Goal: Transaction & Acquisition: Book appointment/travel/reservation

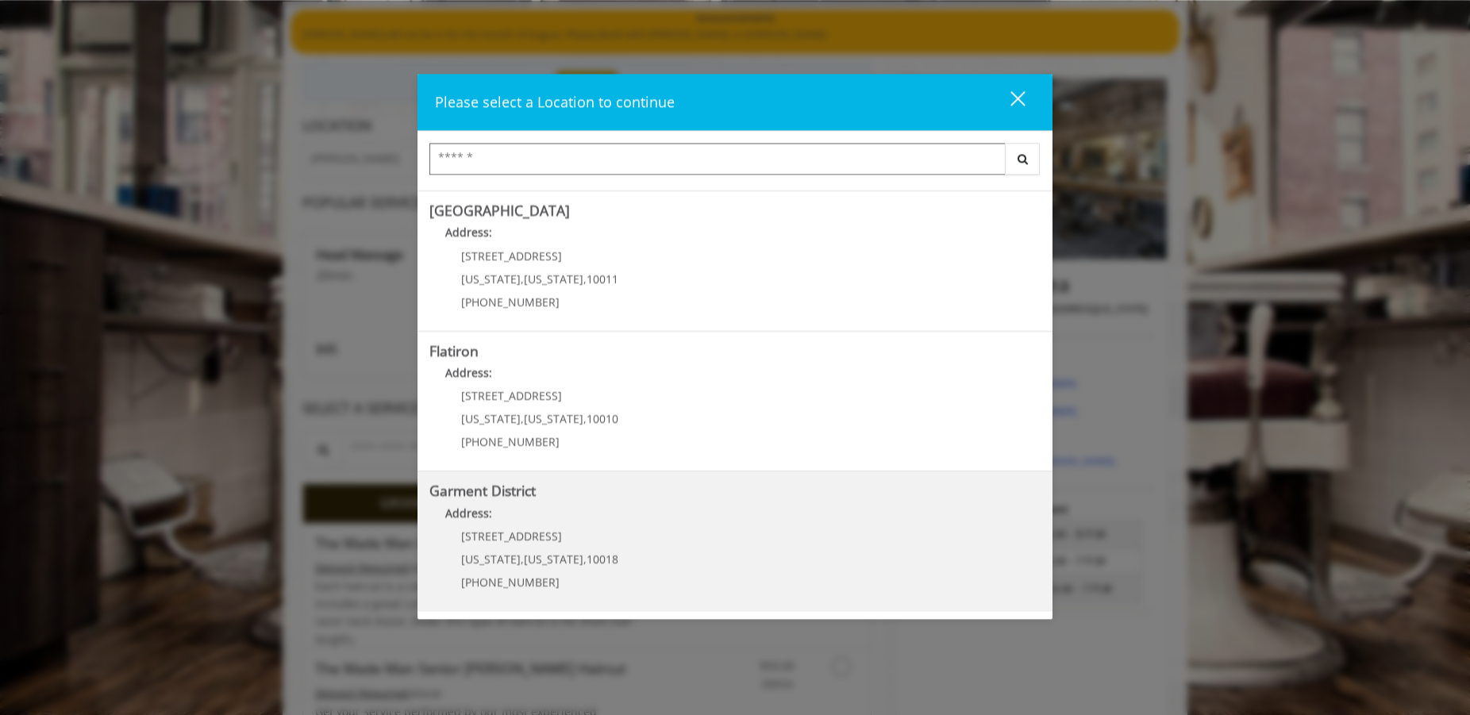
scroll to position [162, 0]
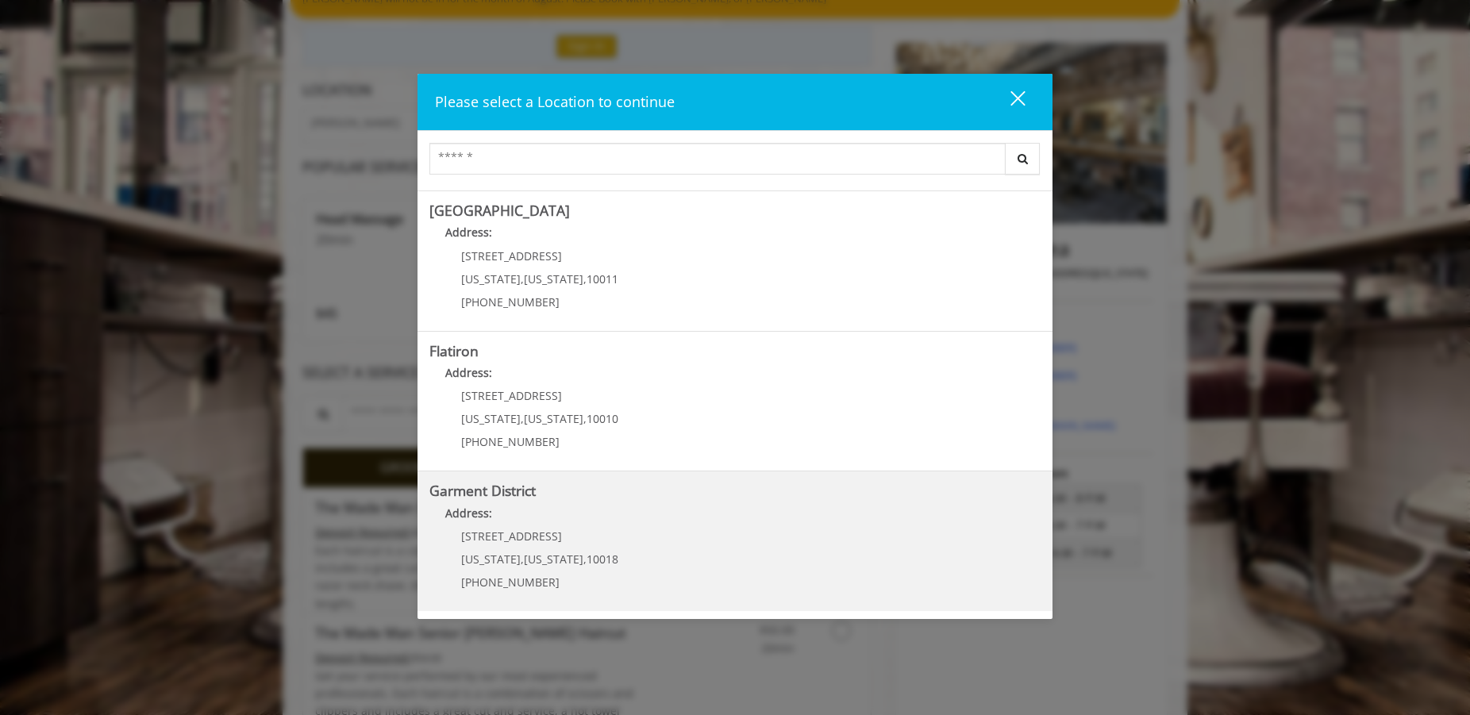
click at [612, 505] on District "Address:" at bounding box center [734, 517] width 611 height 25
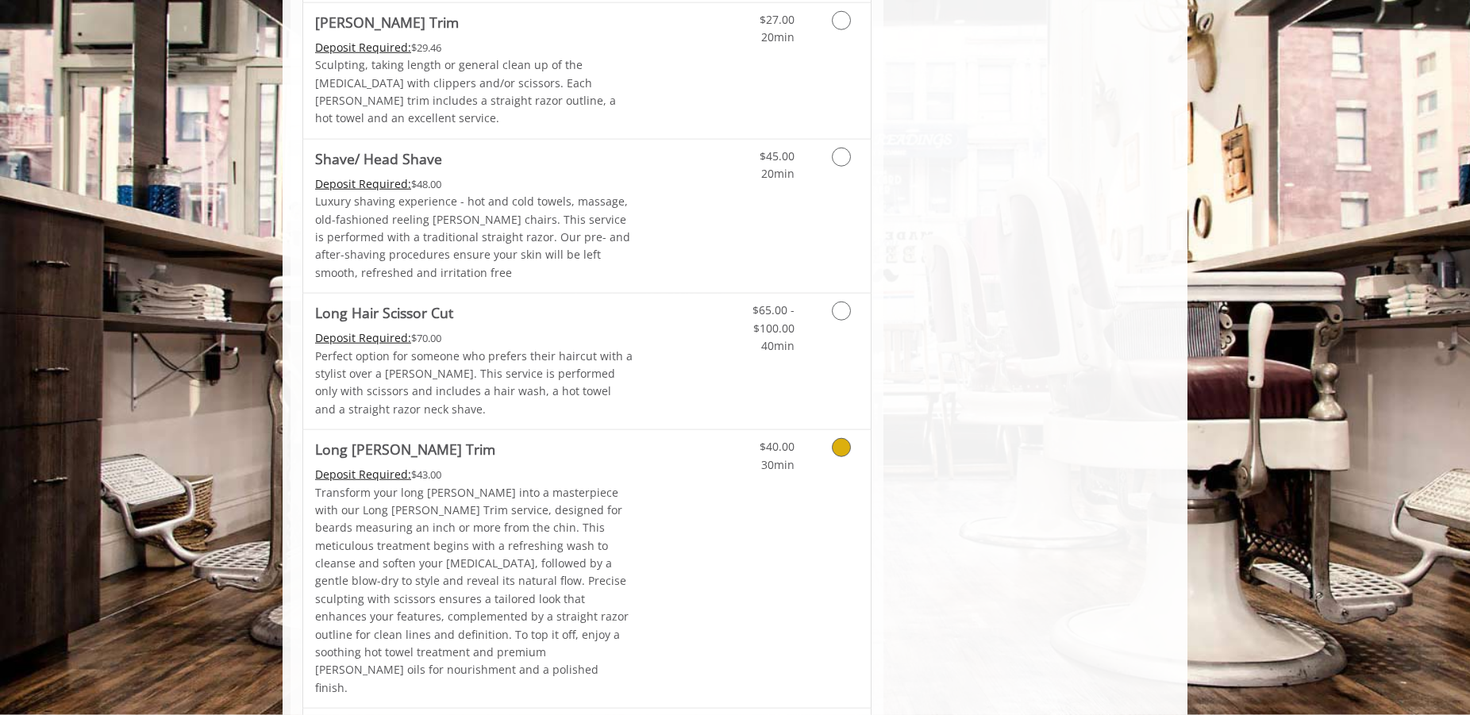
scroll to position [1781, 0]
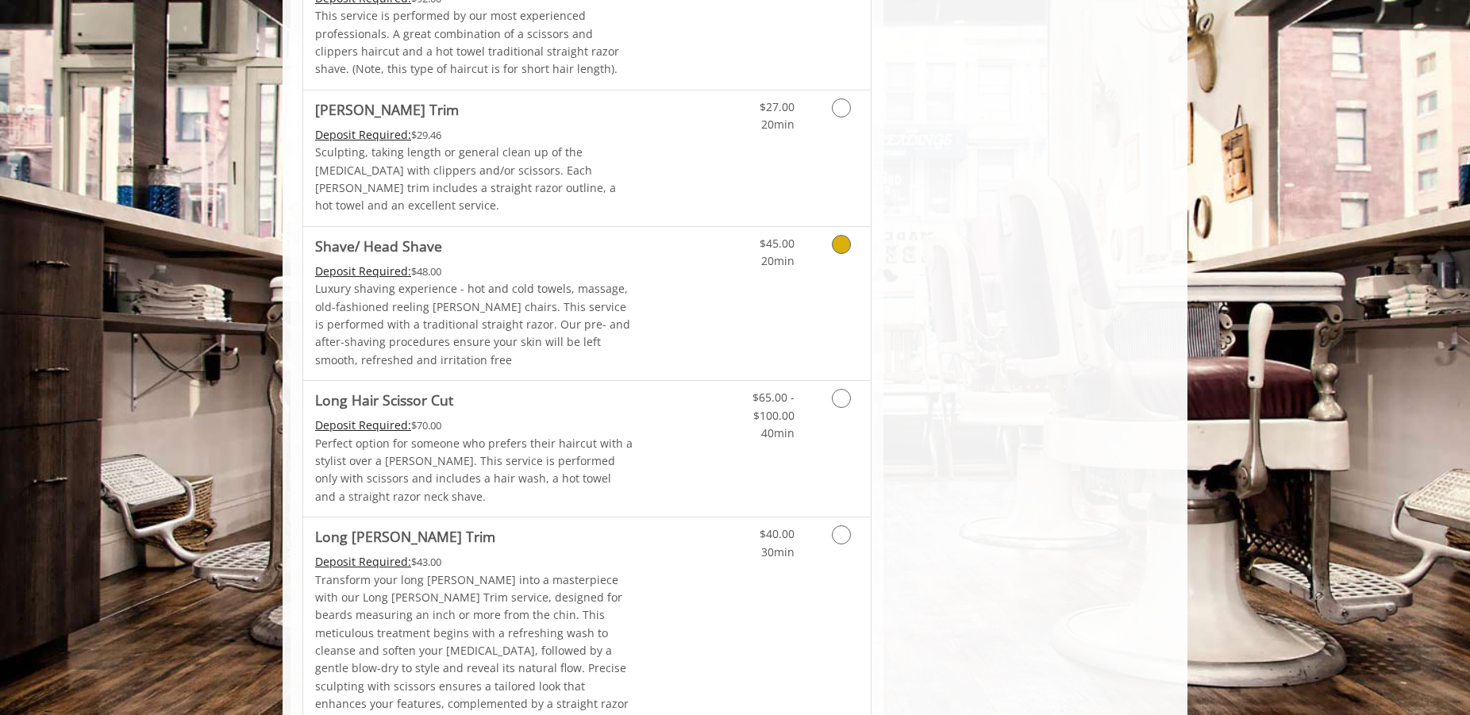
click at [836, 235] on icon "Grooming services" at bounding box center [841, 244] width 19 height 19
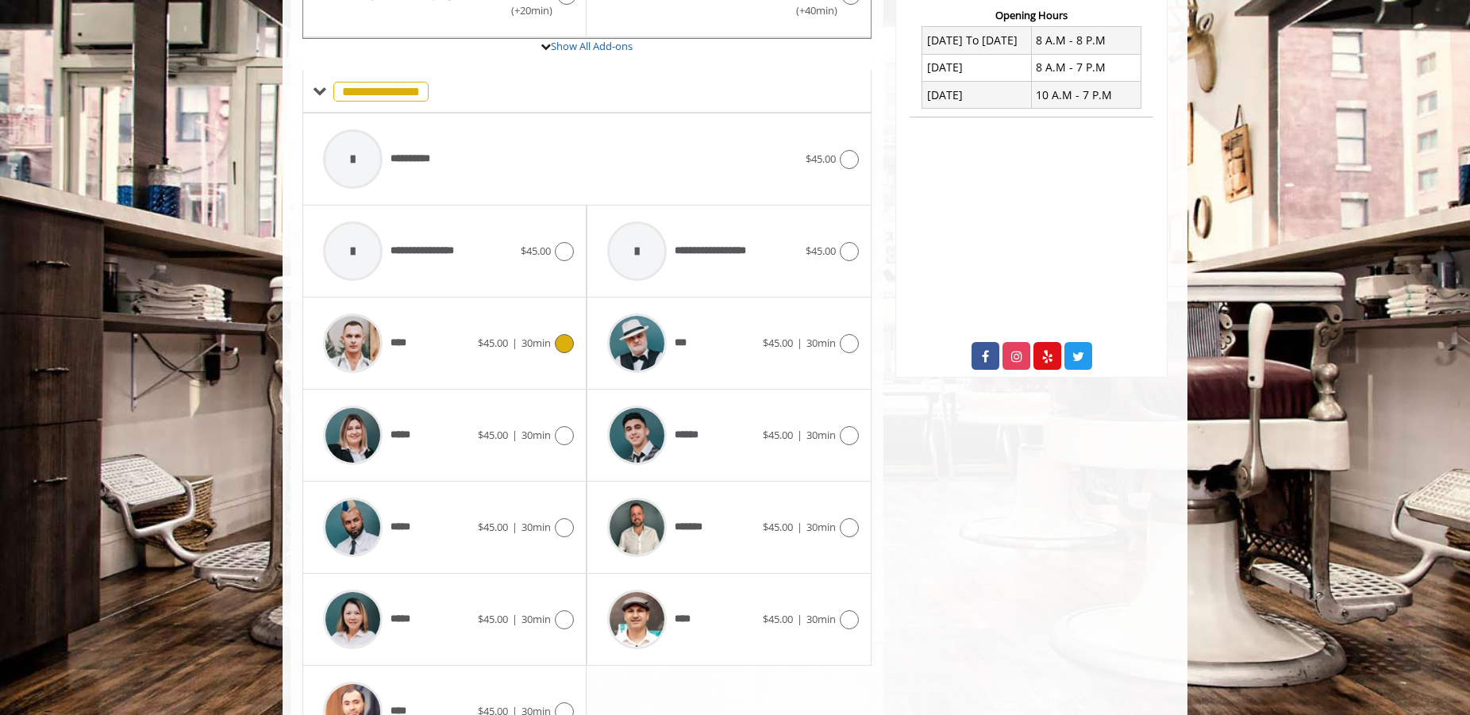
scroll to position [669, 0]
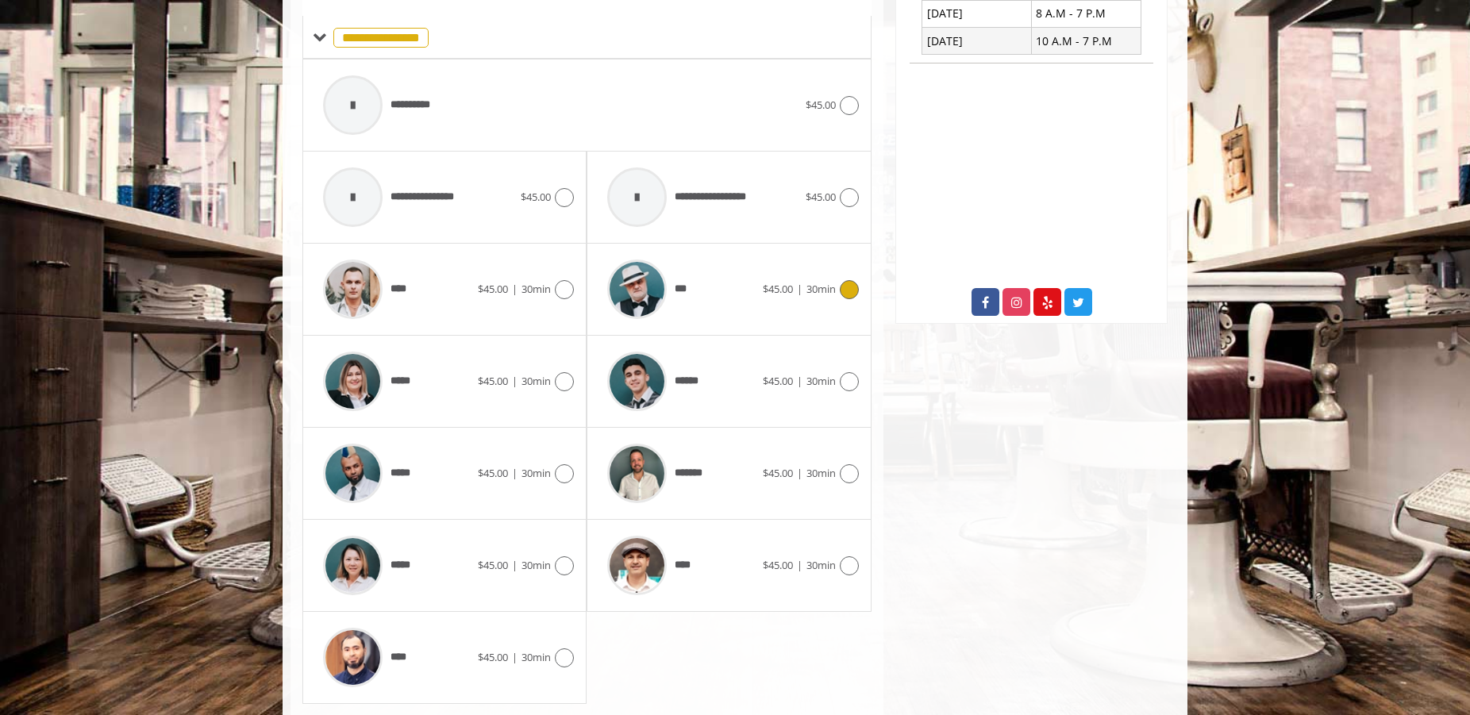
click at [737, 302] on div "***" at bounding box center [680, 289] width 163 height 75
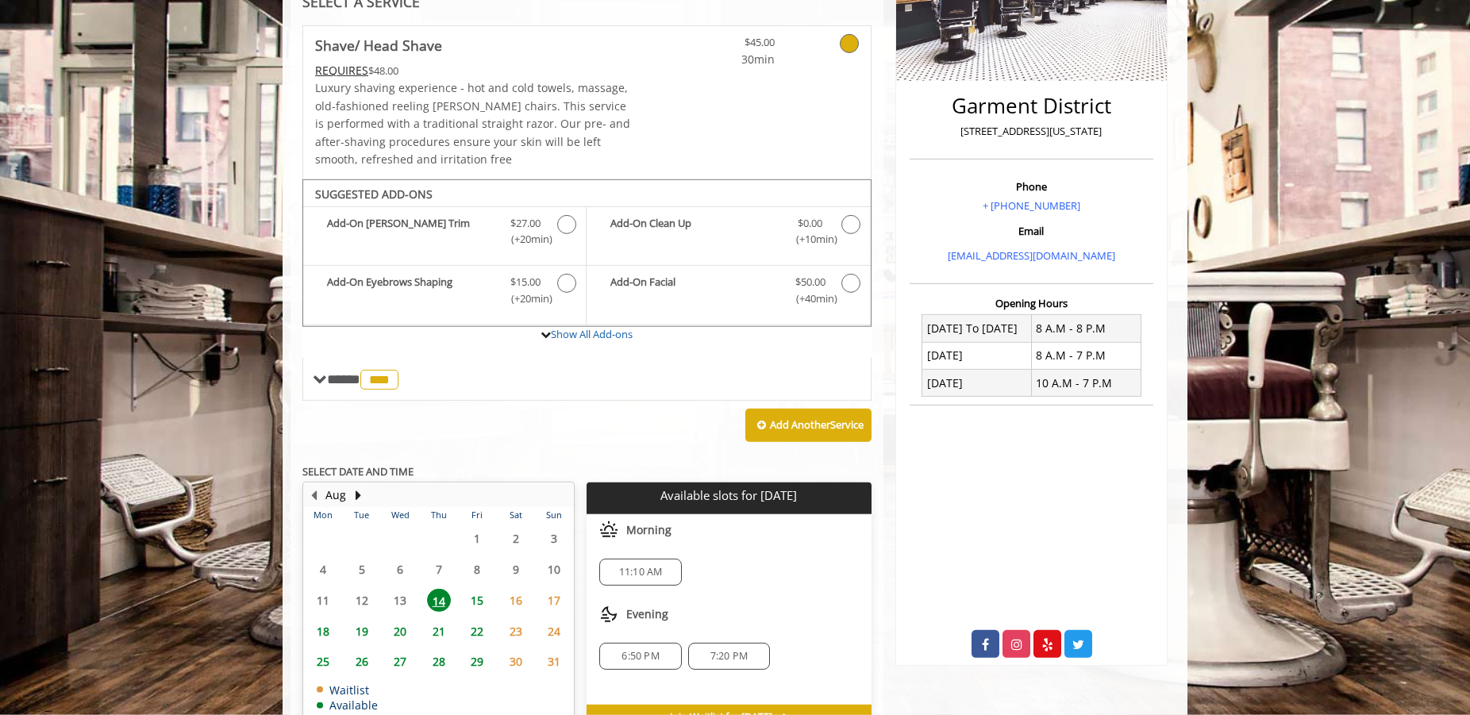
scroll to position [421, 0]
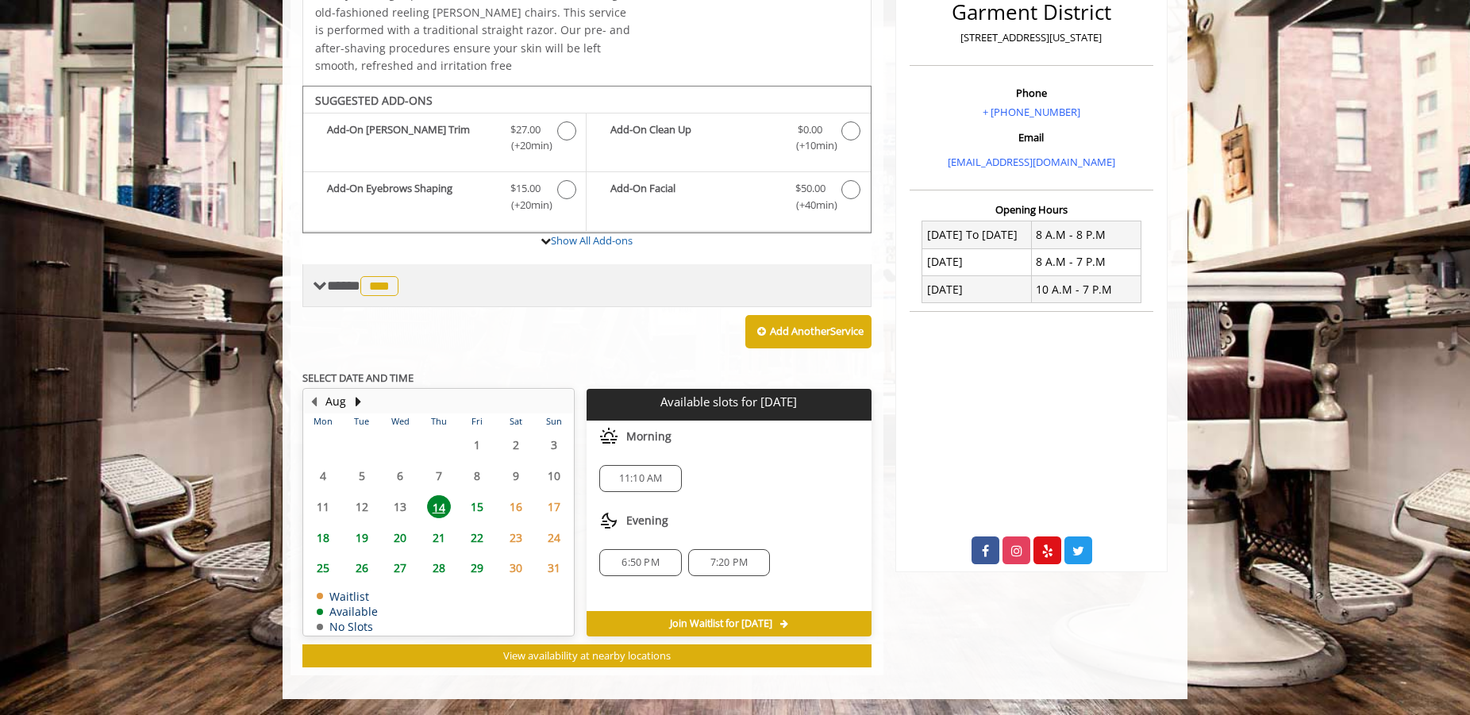
click at [382, 292] on span "***" at bounding box center [379, 286] width 38 height 20
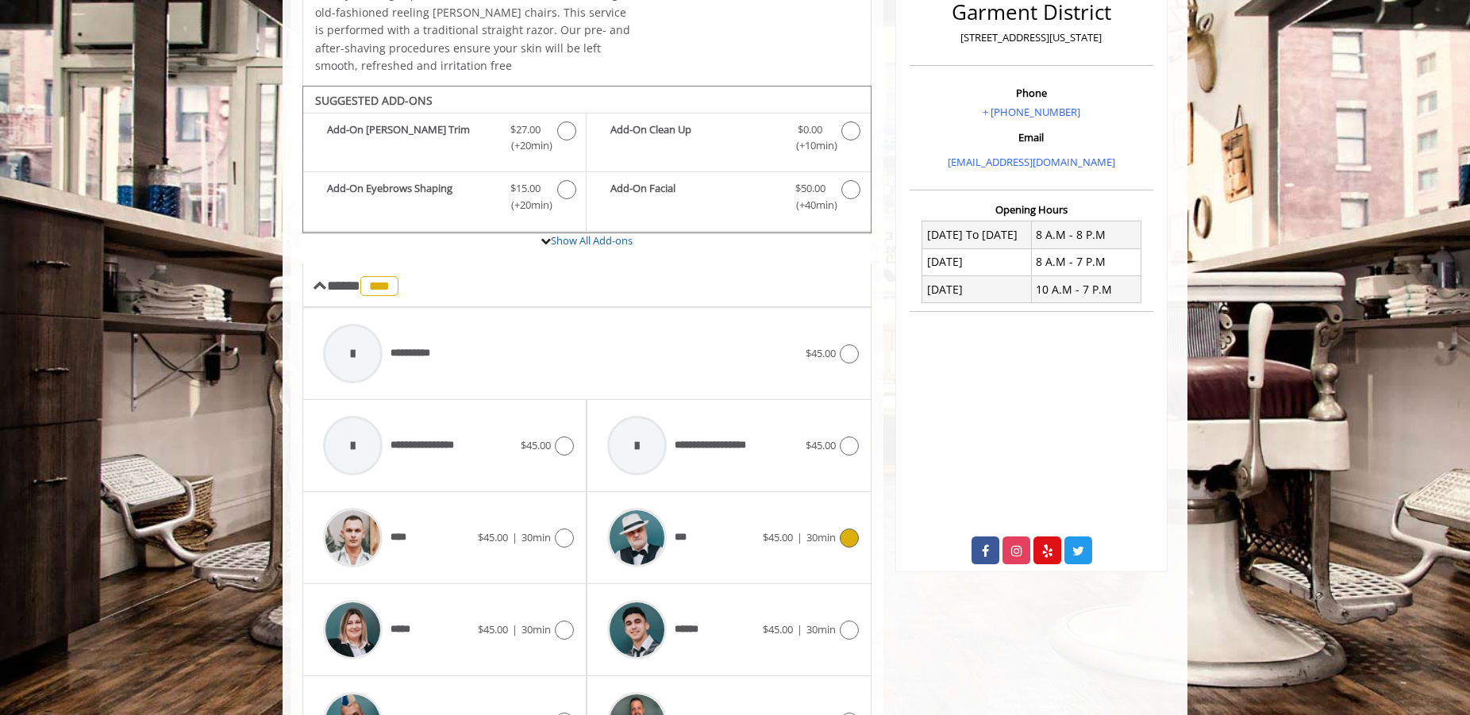
click at [624, 527] on img at bounding box center [637, 538] width 60 height 60
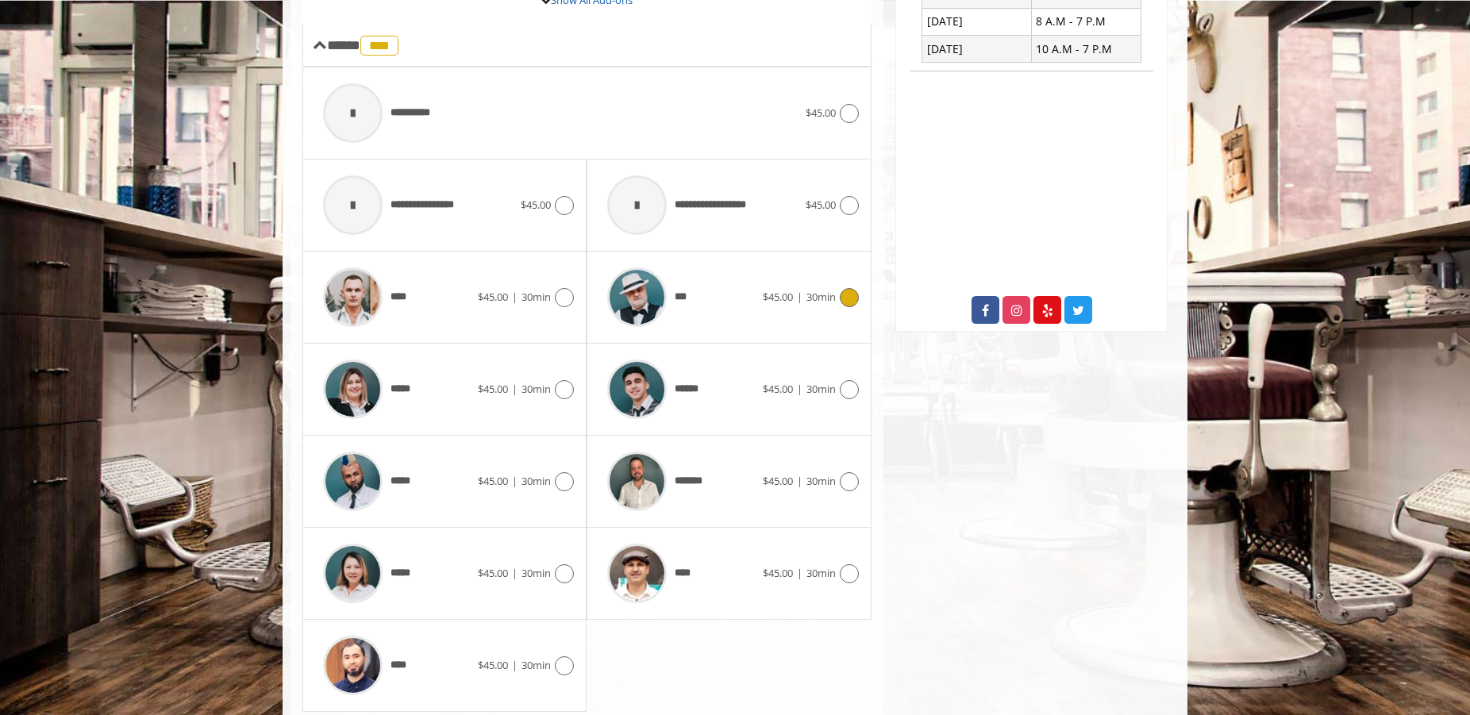
scroll to position [729, 0]
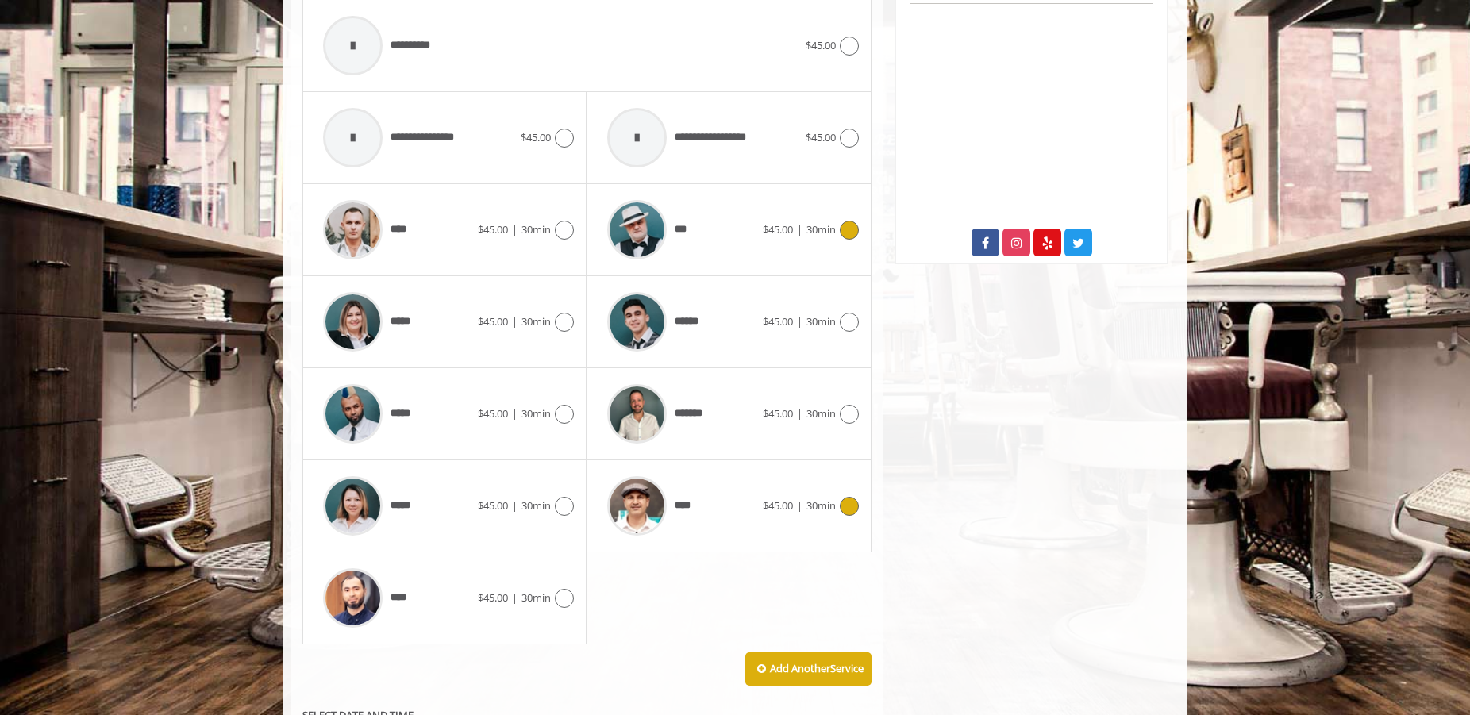
click at [636, 506] on img at bounding box center [637, 506] width 60 height 60
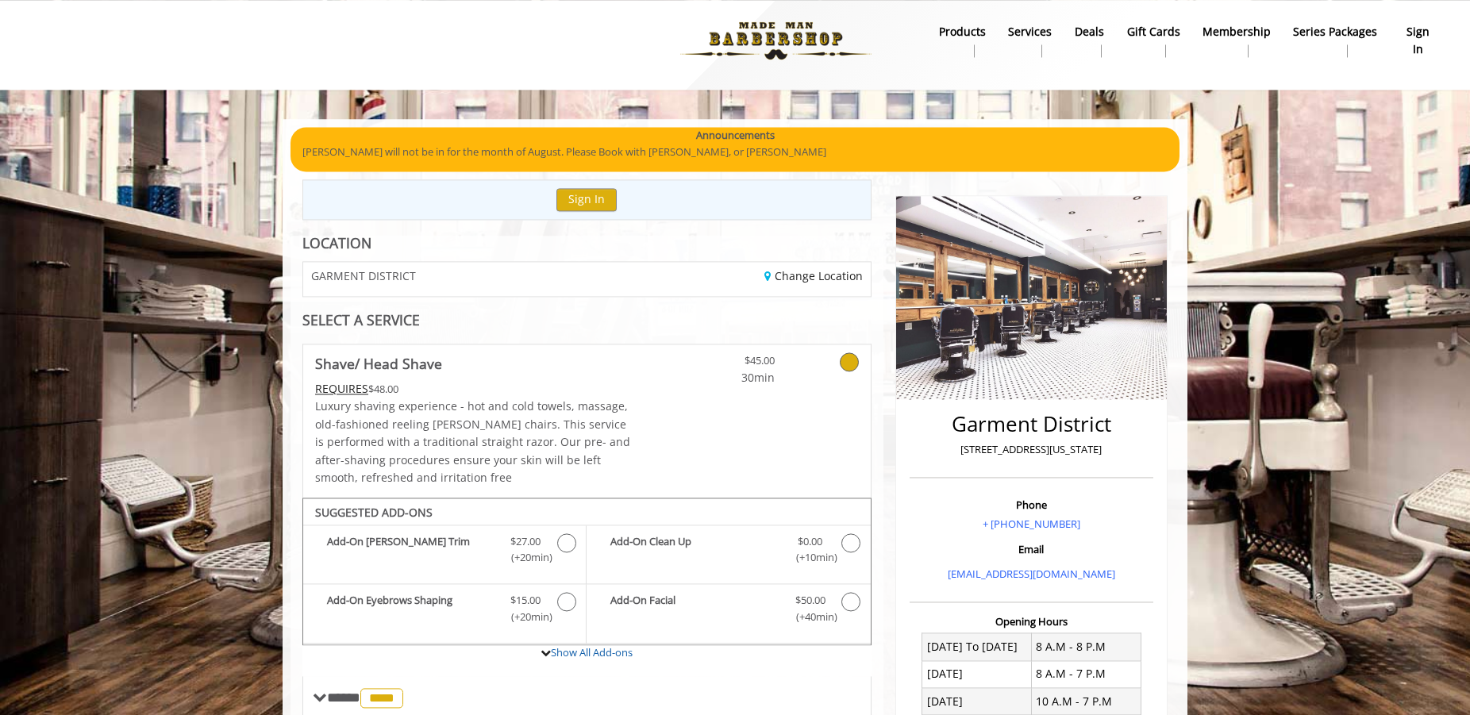
scroll to position [0, 0]
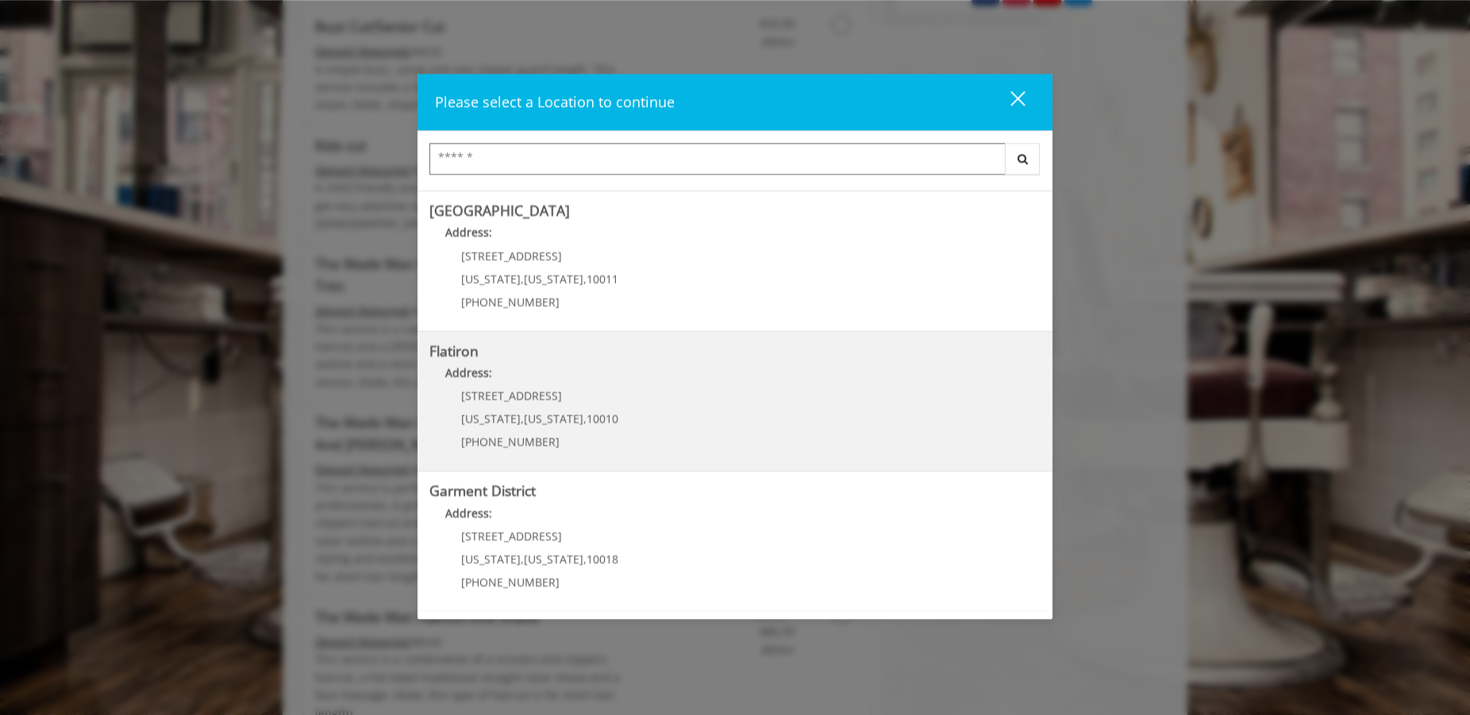
scroll to position [1052, 0]
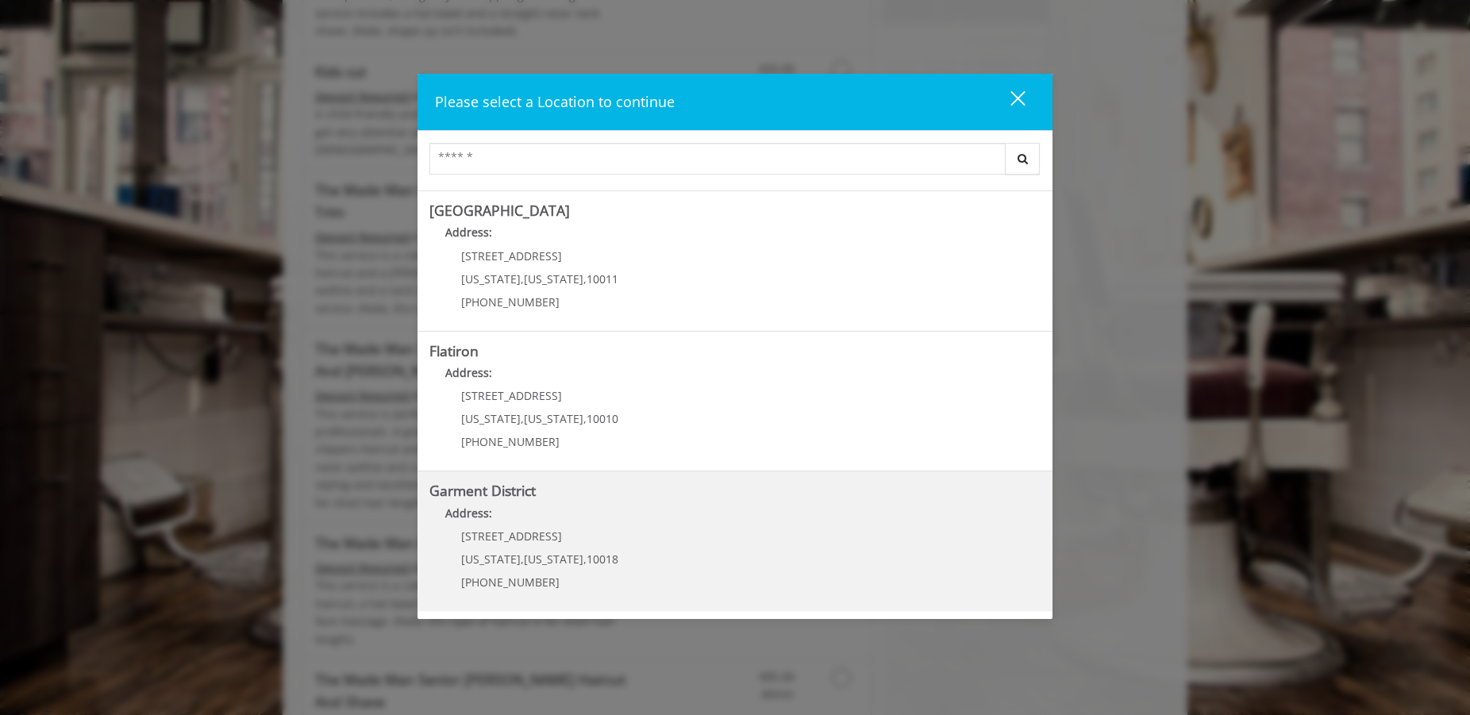
click at [538, 549] on div "[STREET_ADDRESS][US_STATE][US_STATE] (212) 997-4247" at bounding box center [527, 564] width 197 height 69
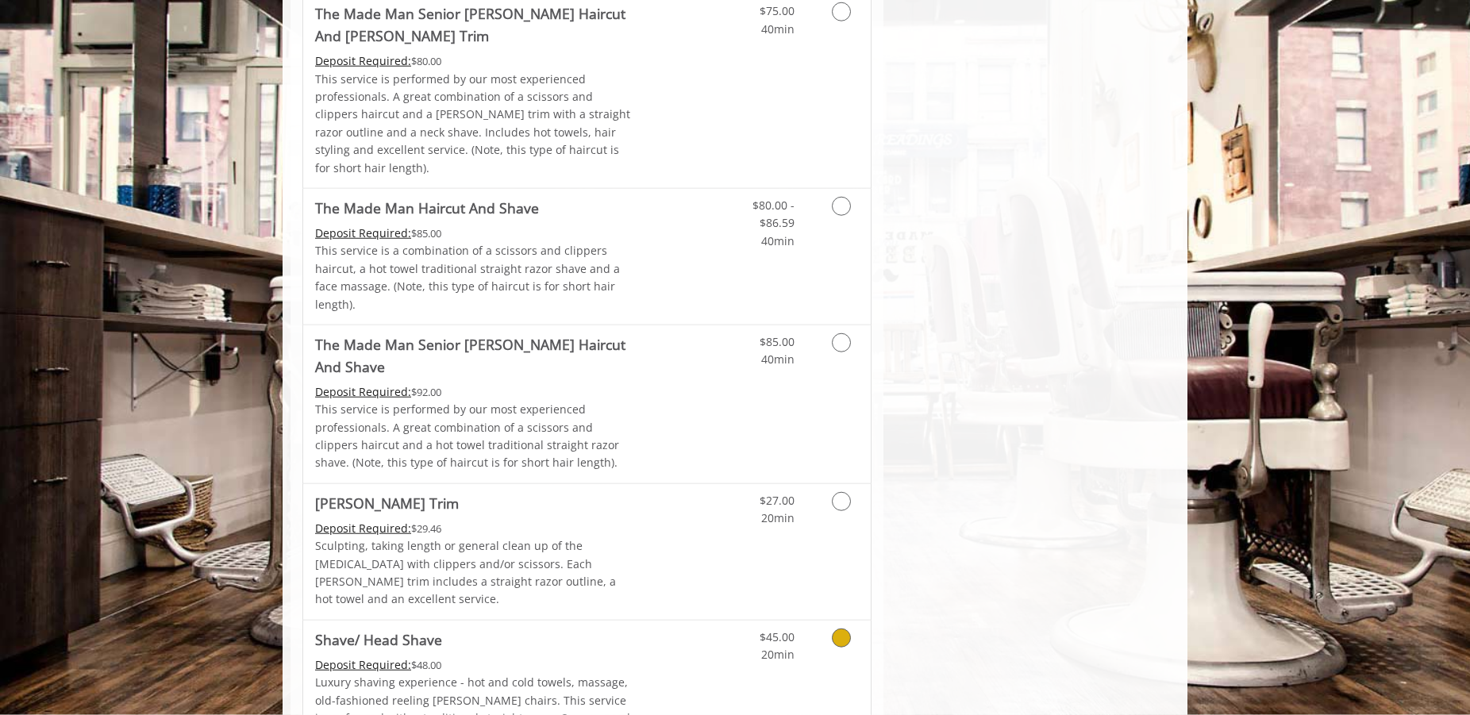
scroll to position [1538, 0]
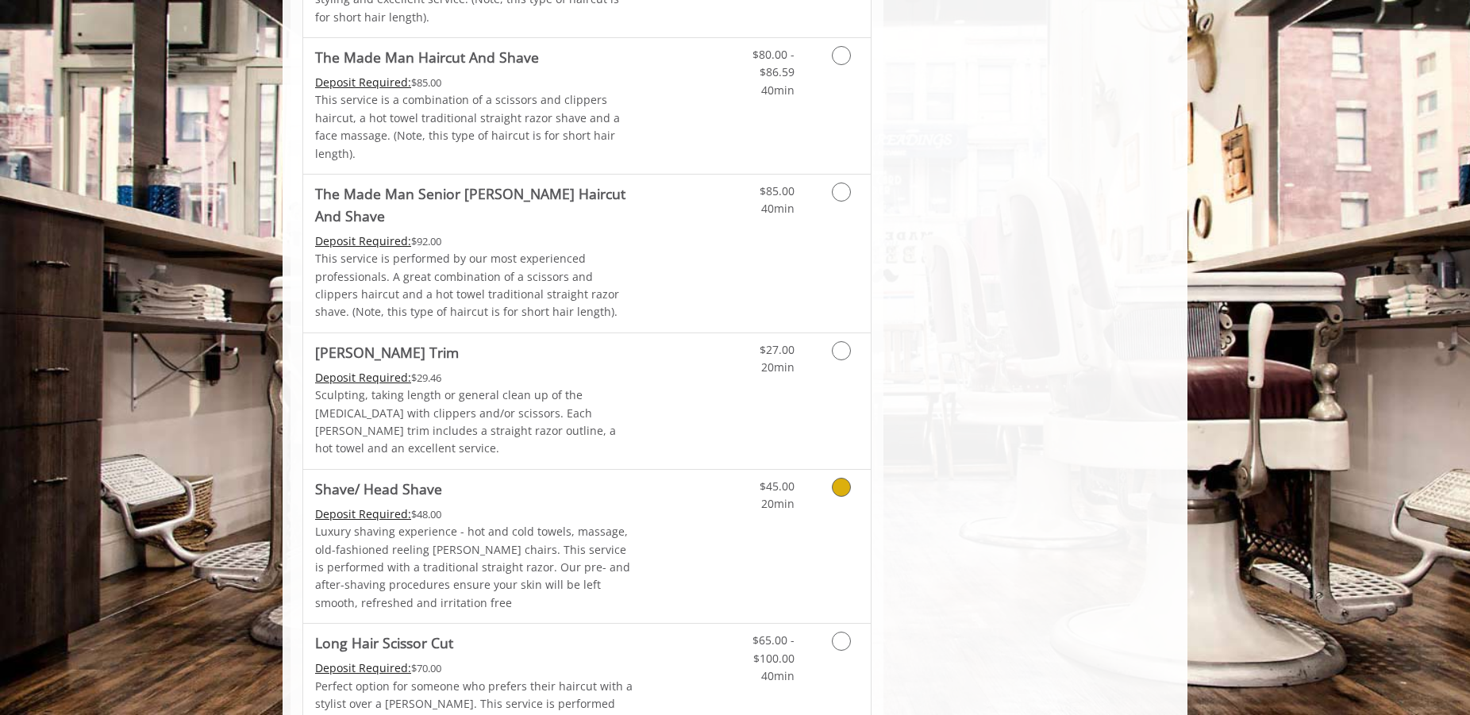
click at [845, 478] on icon "Grooming services" at bounding box center [841, 487] width 19 height 19
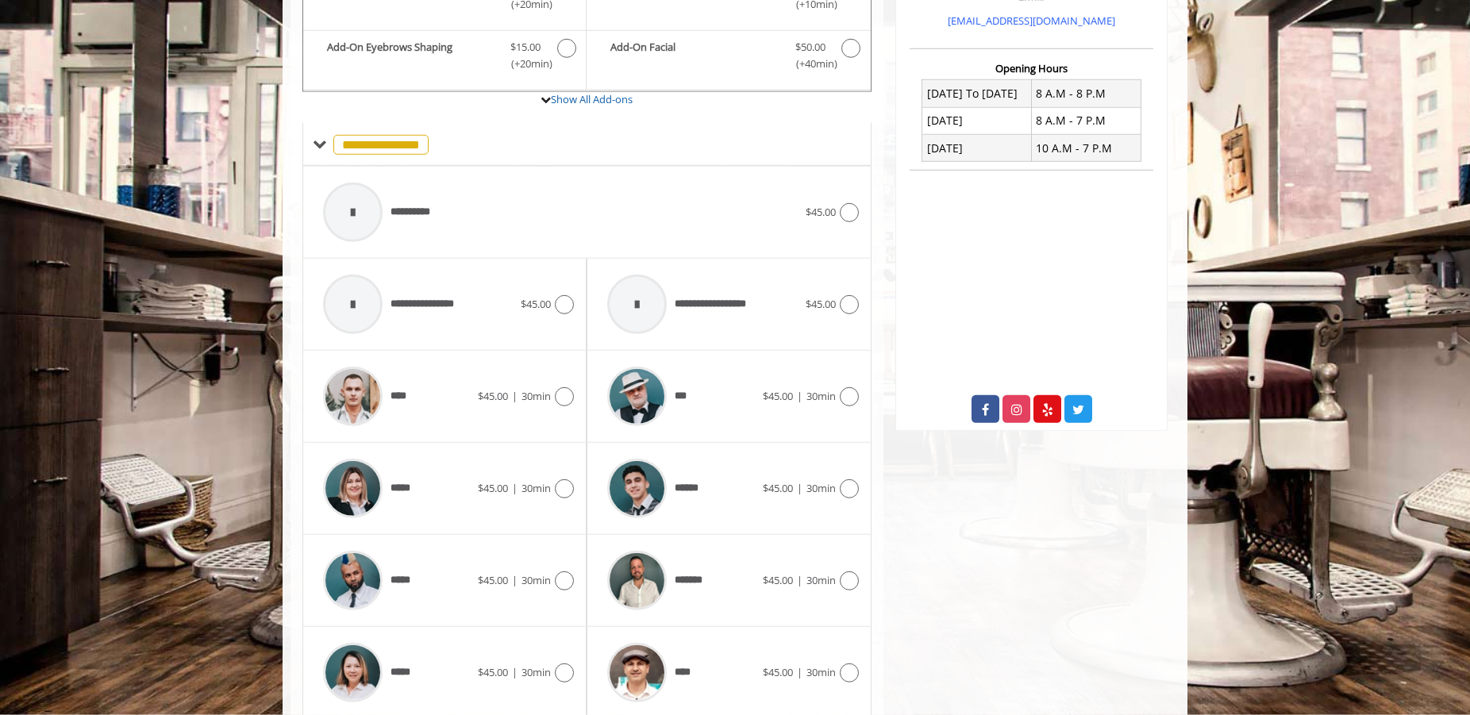
scroll to position [648, 0]
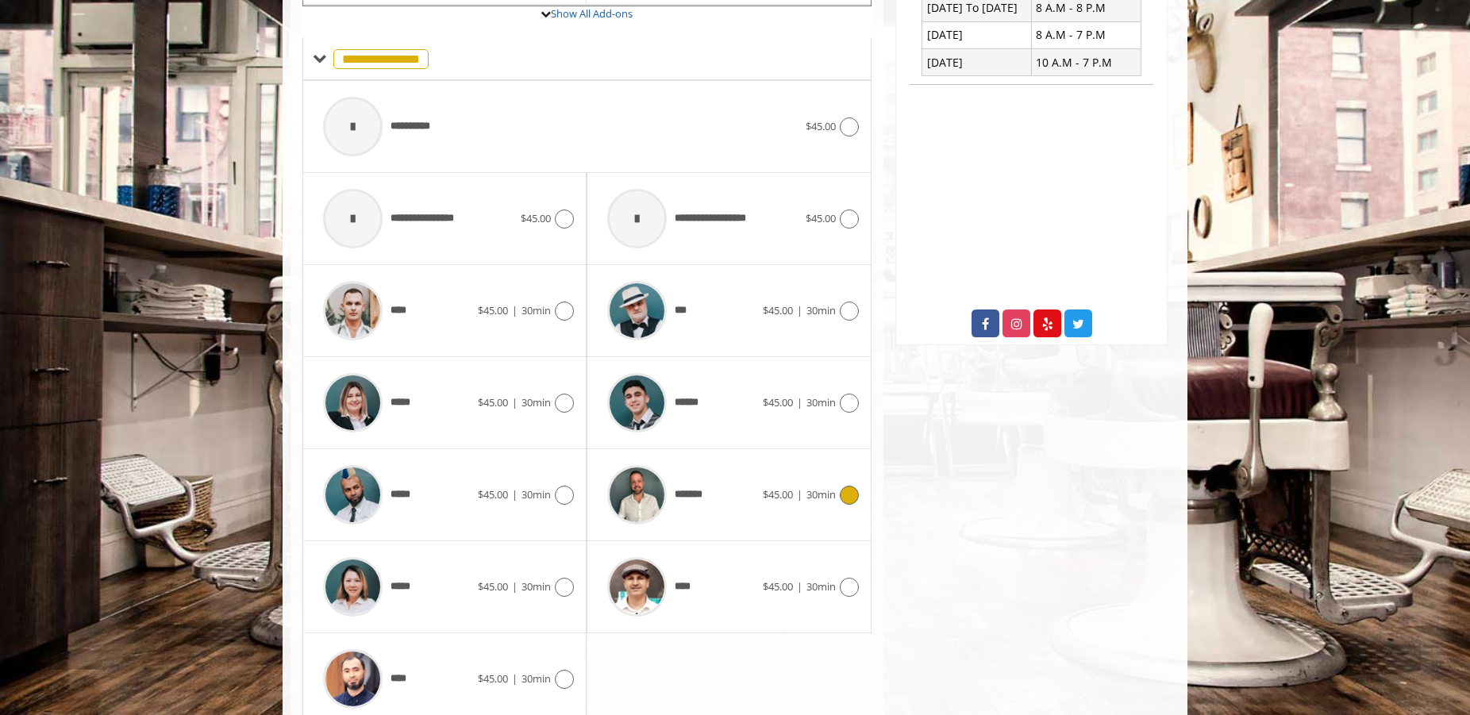
click at [633, 505] on img at bounding box center [637, 495] width 60 height 60
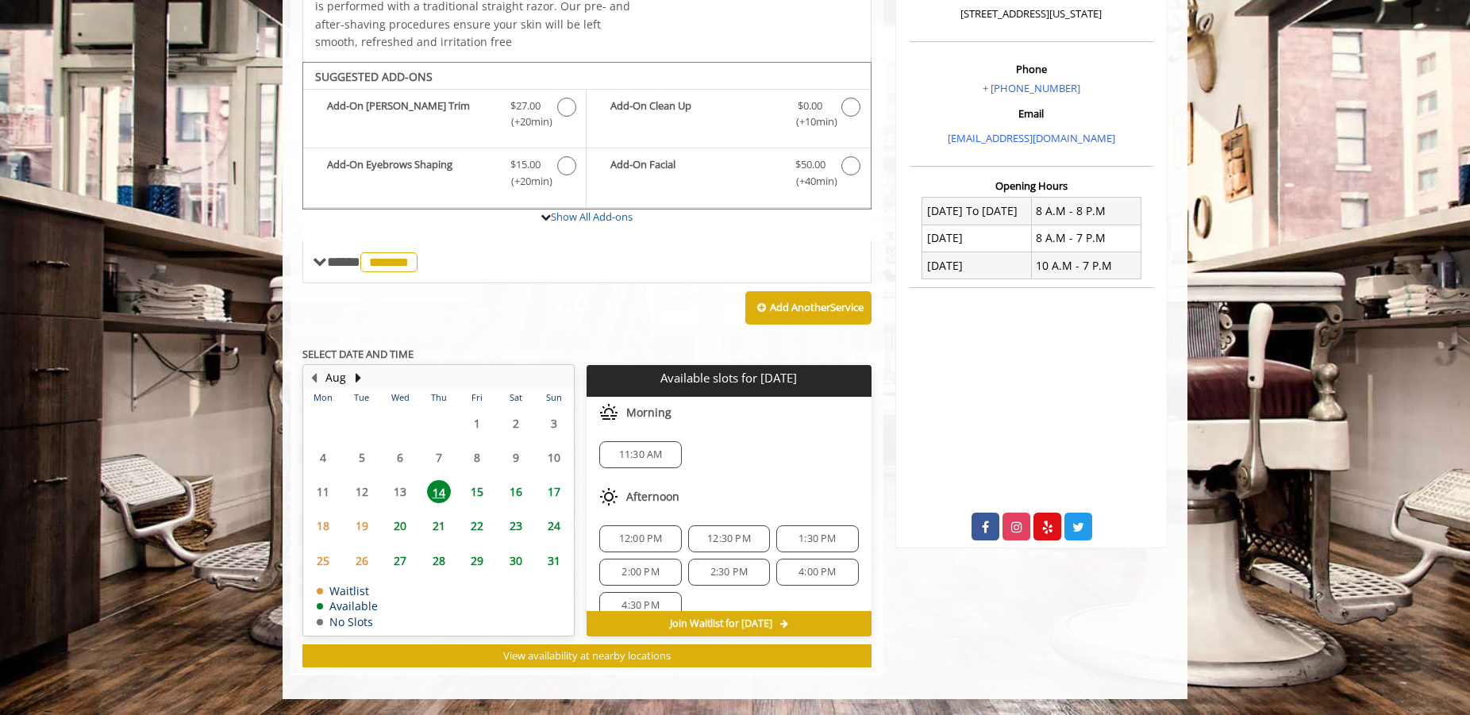
scroll to position [138, 0]
